Goal: Information Seeking & Learning: Learn about a topic

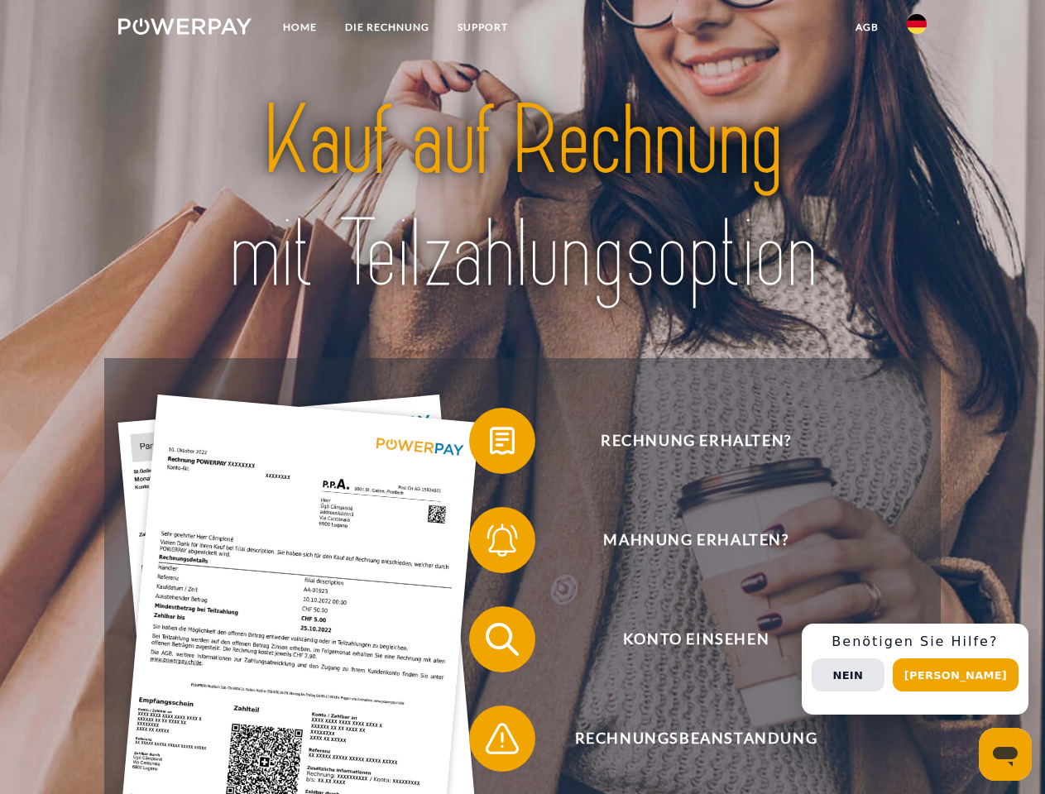
click at [185, 29] on img at bounding box center [184, 26] width 133 height 17
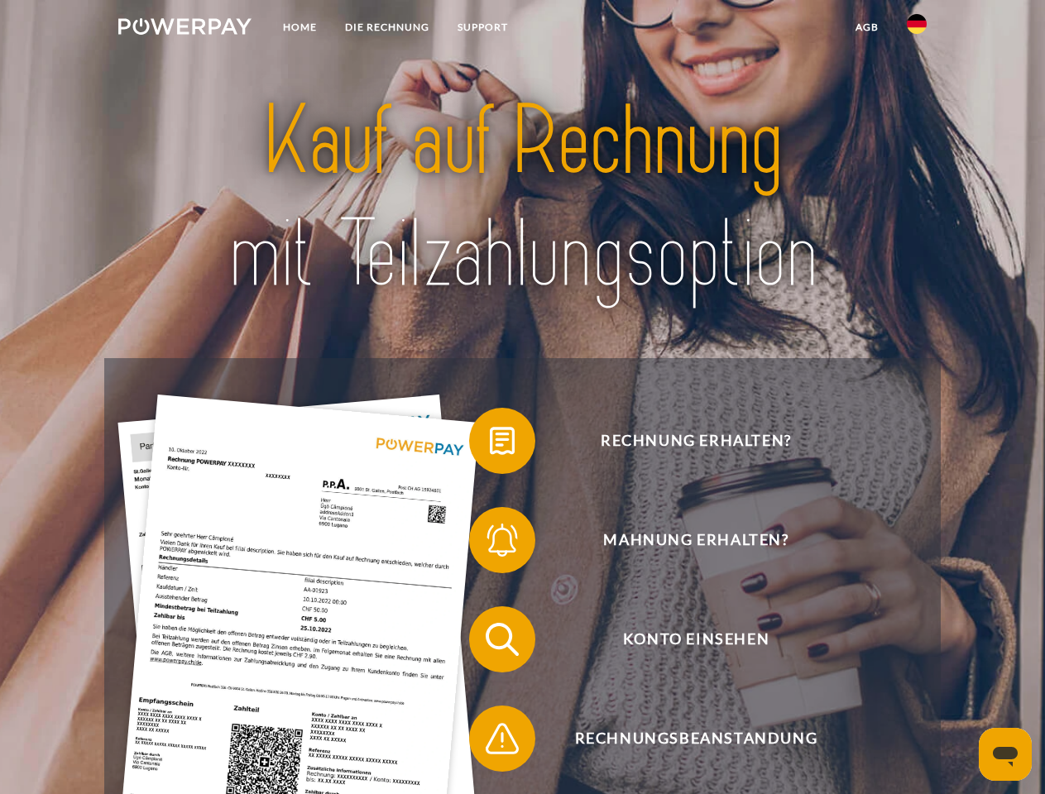
click at [917, 29] on img at bounding box center [917, 24] width 20 height 20
click at [866, 27] on link "agb" at bounding box center [867, 27] width 51 height 30
click at [490, 444] on span at bounding box center [477, 441] width 83 height 83
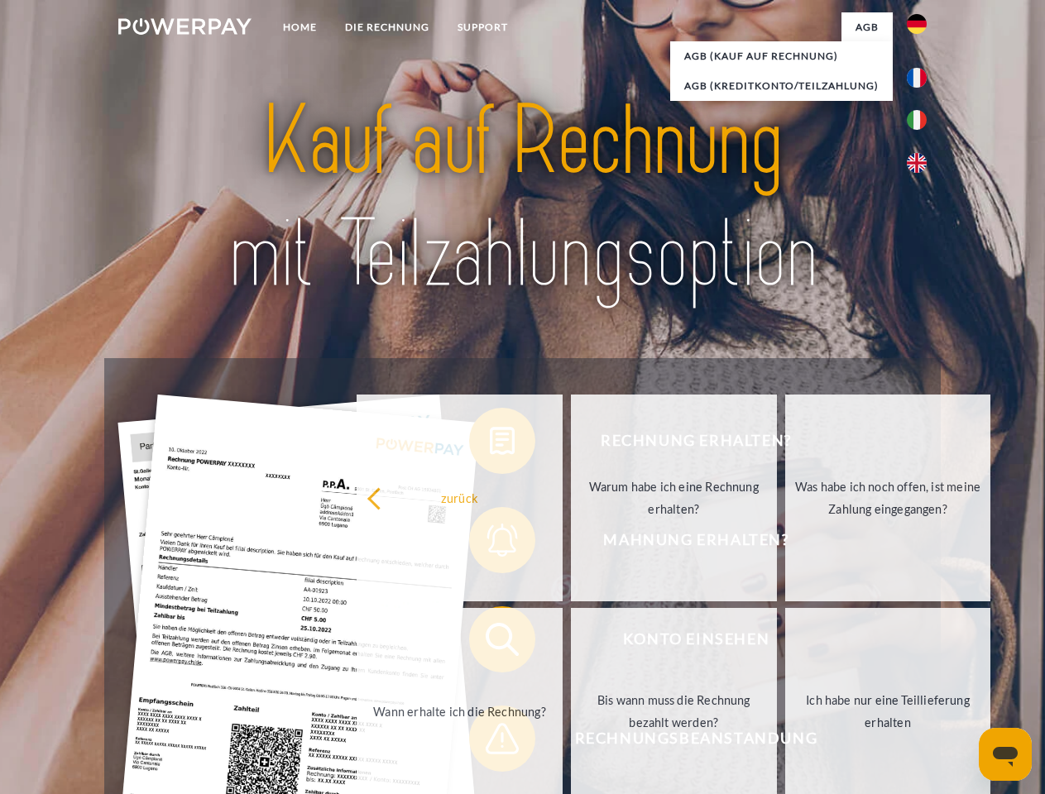
click at [490, 544] on div "Rechnung erhalten? Mahnung erhalten? Konto einsehen" at bounding box center [522, 689] width 836 height 662
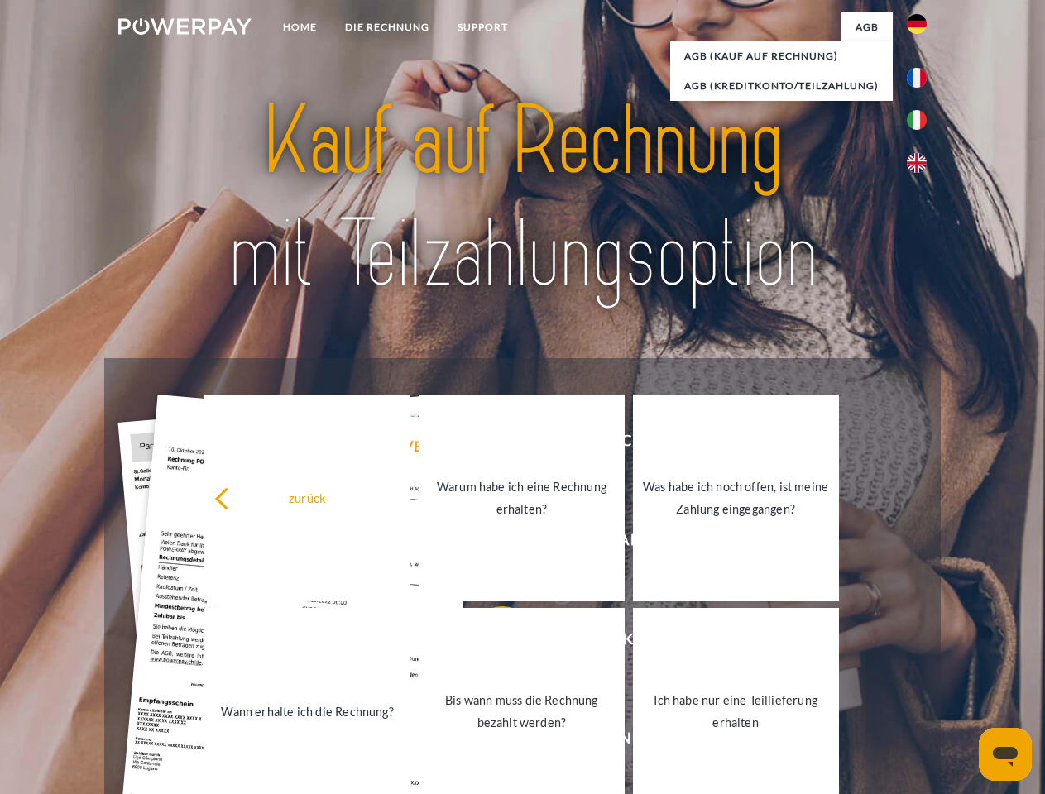
click at [490, 643] on link "Bis wann muss die Rechnung bezahlt werden?" at bounding box center [522, 711] width 206 height 207
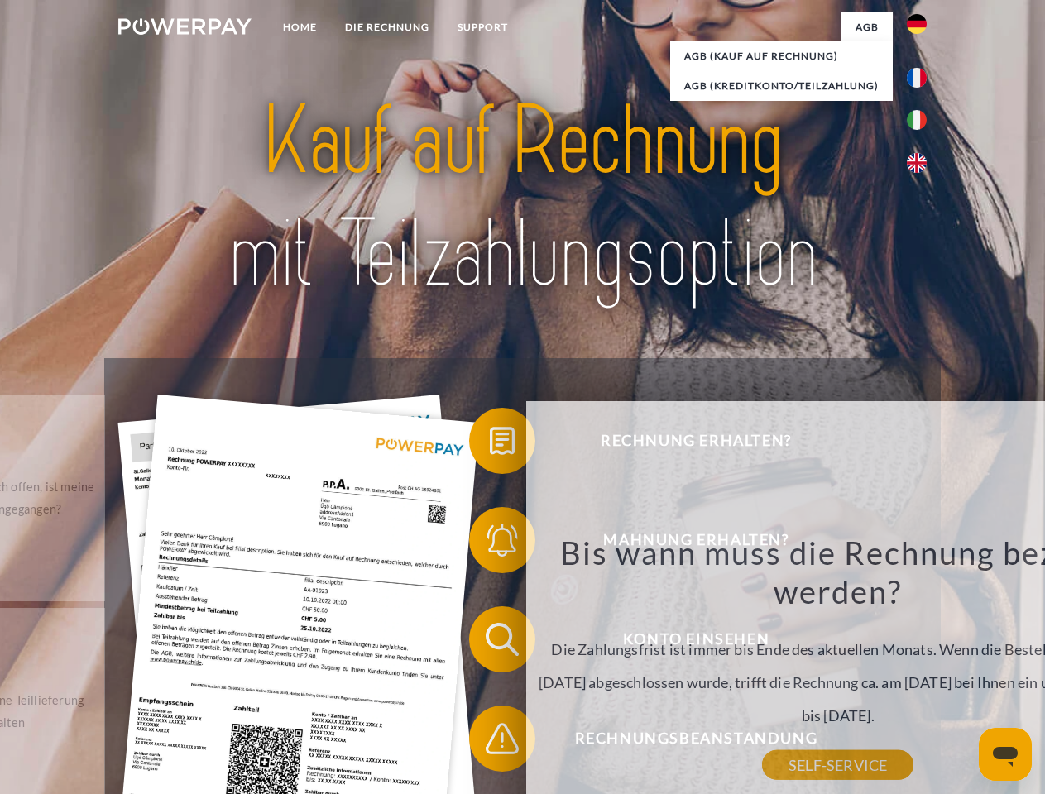
click at [490, 742] on span at bounding box center [477, 739] width 83 height 83
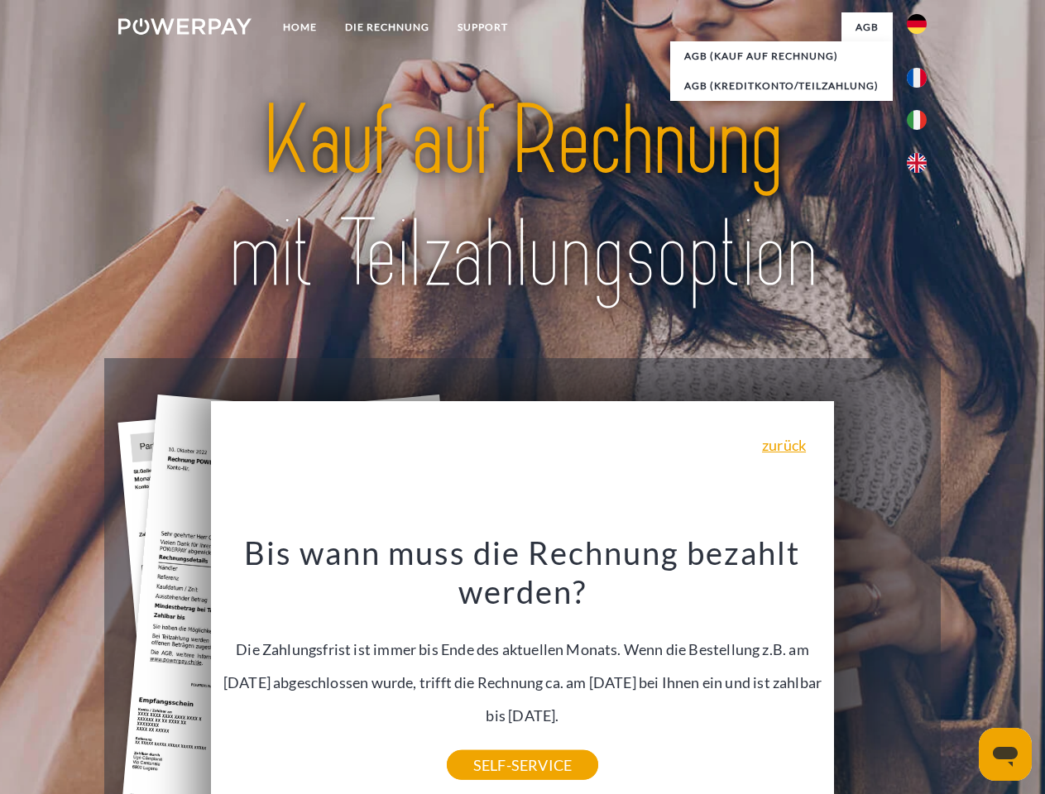
click at [921, 669] on div "Rechnung erhalten? Mahnung erhalten? Konto einsehen" at bounding box center [522, 689] width 836 height 662
click at [880, 673] on span "Konto einsehen" at bounding box center [695, 640] width 405 height 66
click at [962, 675] on header "Home DIE RECHNUNG SUPPORT" at bounding box center [522, 571] width 1045 height 1143
